Goal: Find specific page/section: Find specific page/section

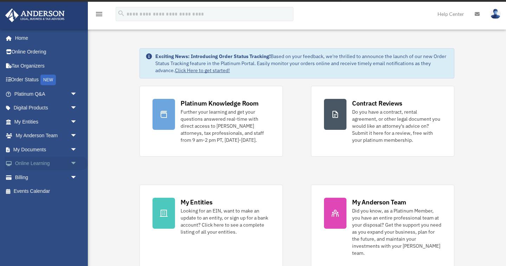
scroll to position [11, 0]
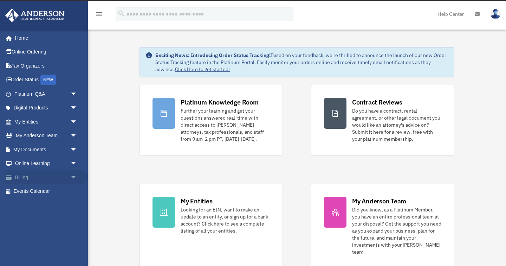
click at [25, 175] on link "Billing arrow_drop_down" at bounding box center [46, 177] width 83 height 14
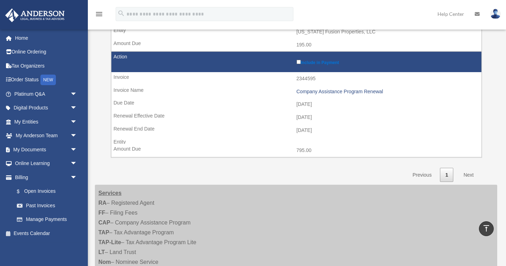
scroll to position [309, 0]
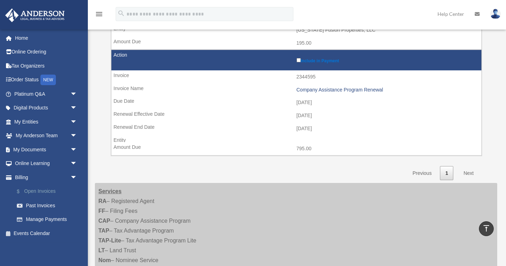
click at [32, 191] on link "$ Open Invoices" at bounding box center [49, 191] width 78 height 14
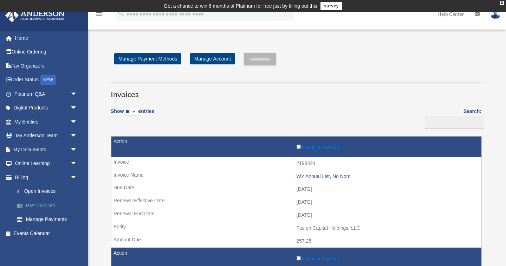
click at [47, 201] on link "Past Invoices" at bounding box center [49, 205] width 78 height 14
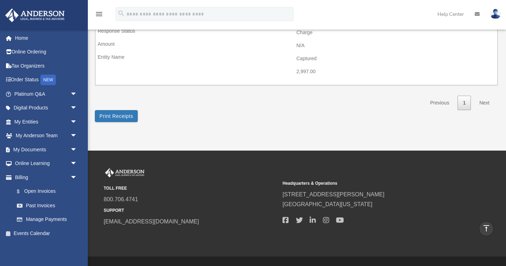
scroll to position [801, 0]
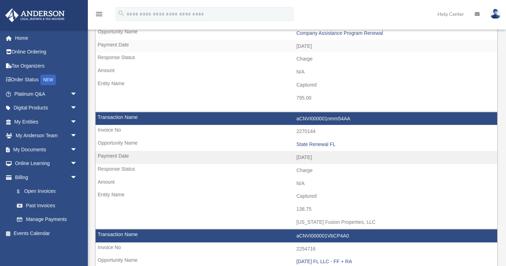
scroll to position [215, 0]
